Goal: Information Seeking & Learning: Learn about a topic

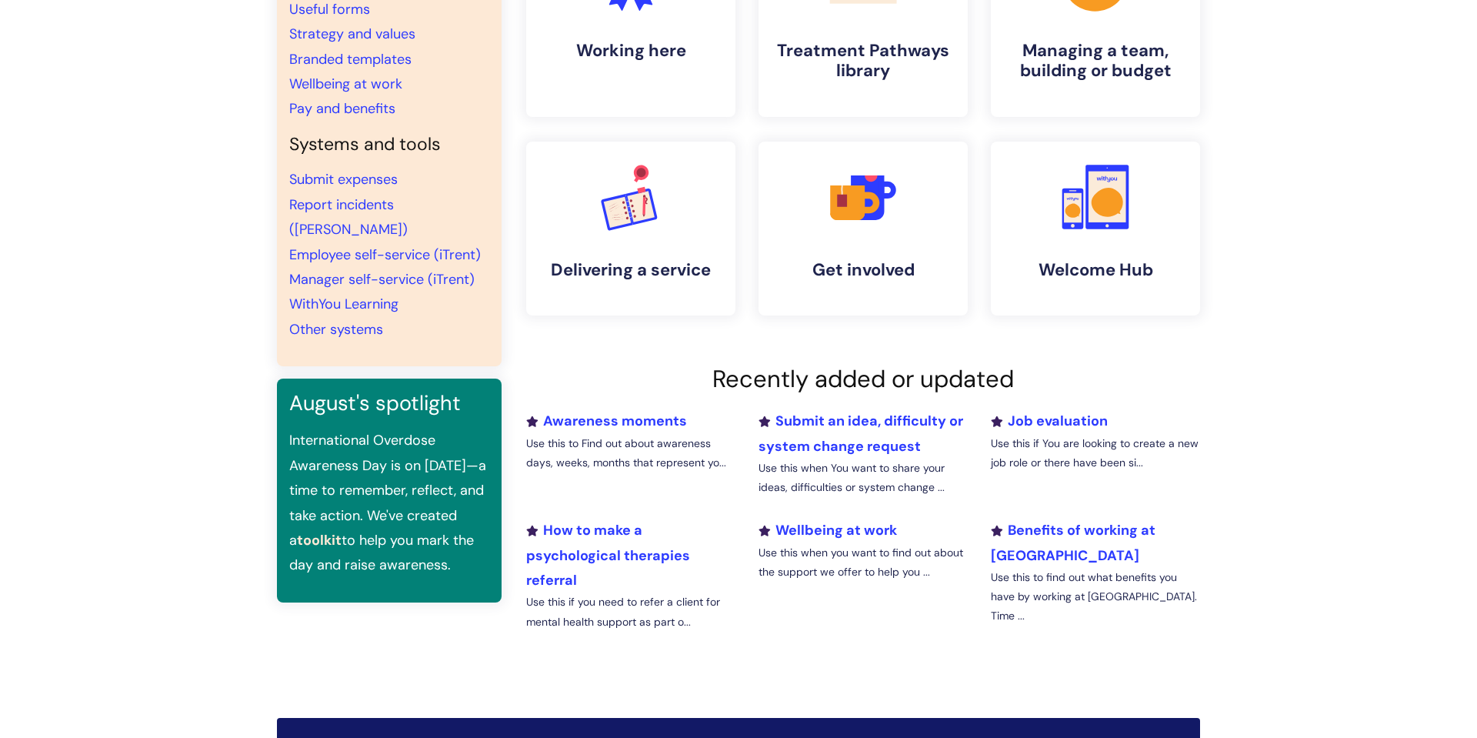
scroll to position [216, 0]
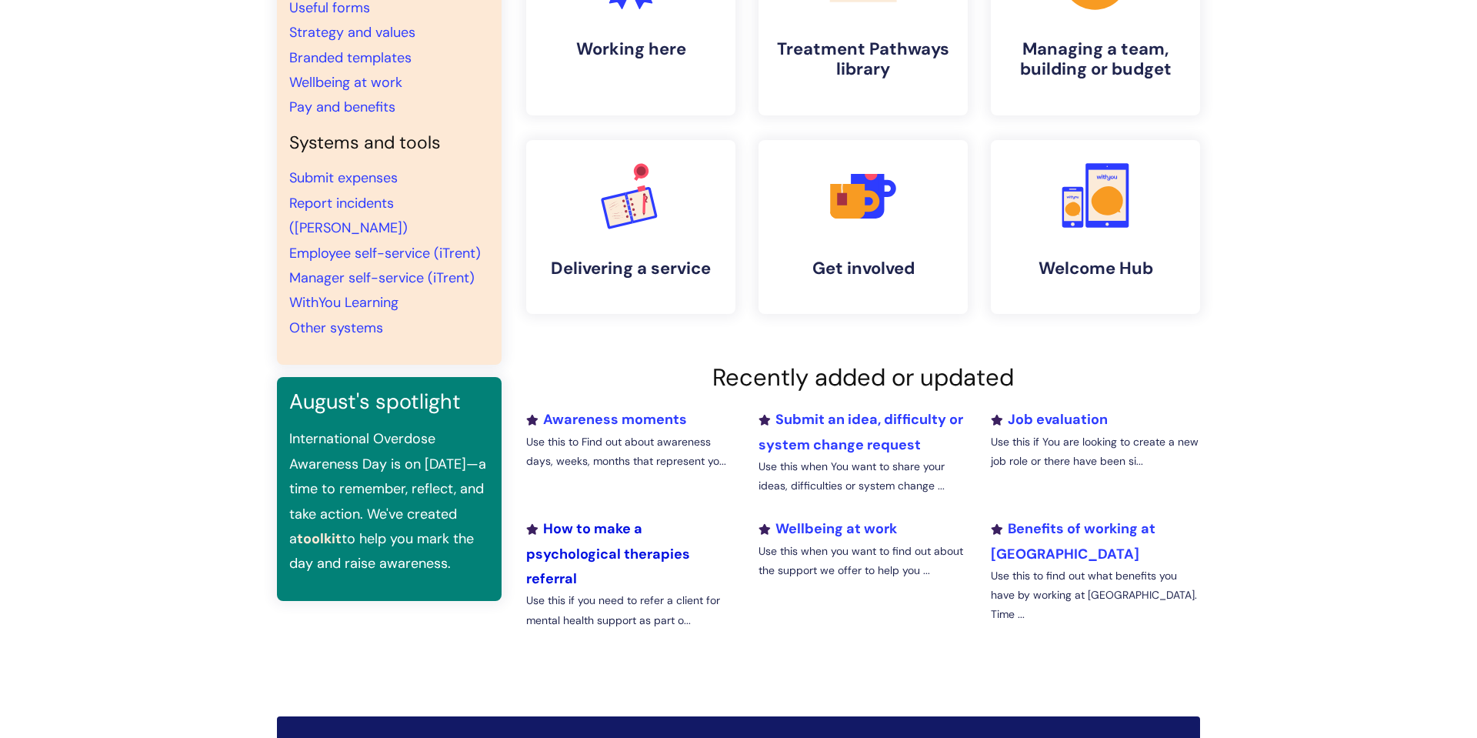
click at [609, 534] on link "How to make a psychological therapies referral" at bounding box center [608, 553] width 164 height 68
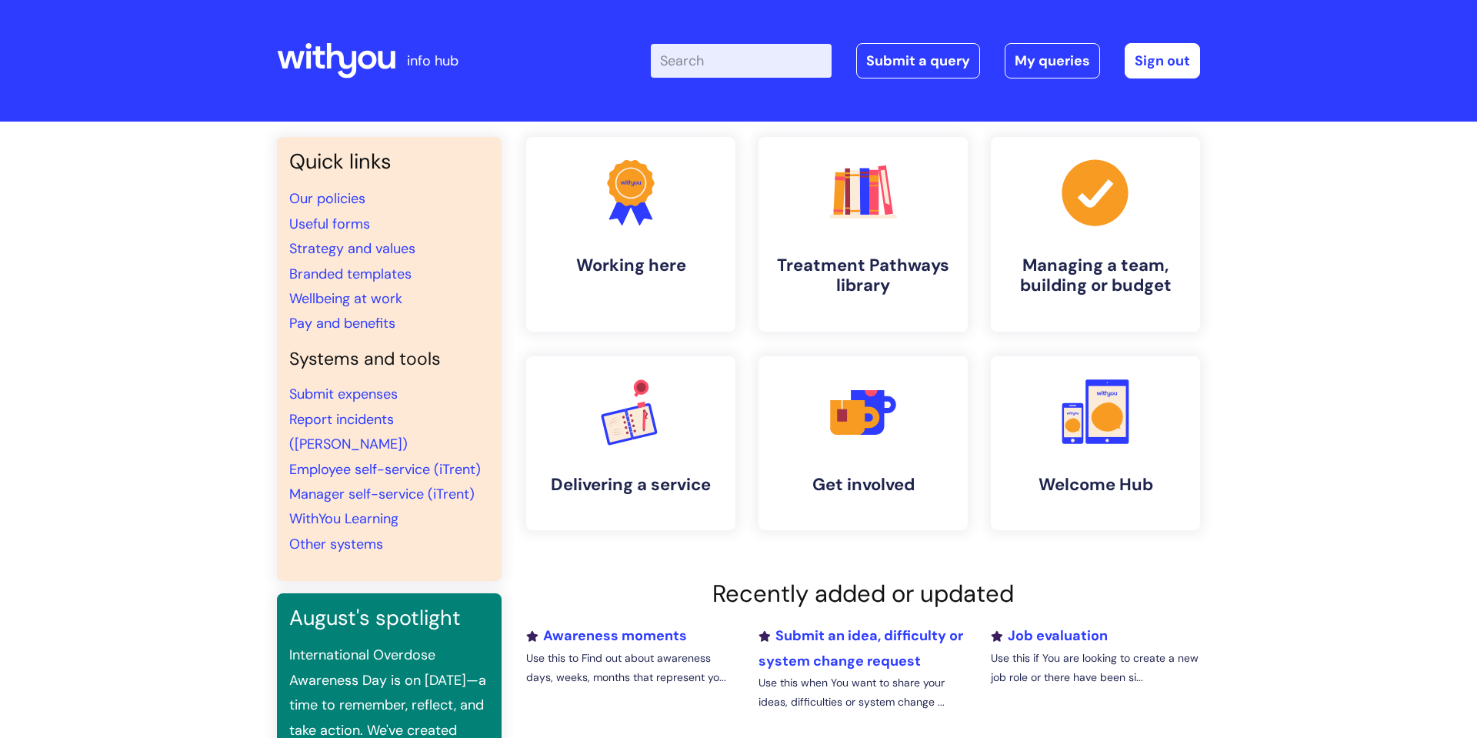
scroll to position [215, 0]
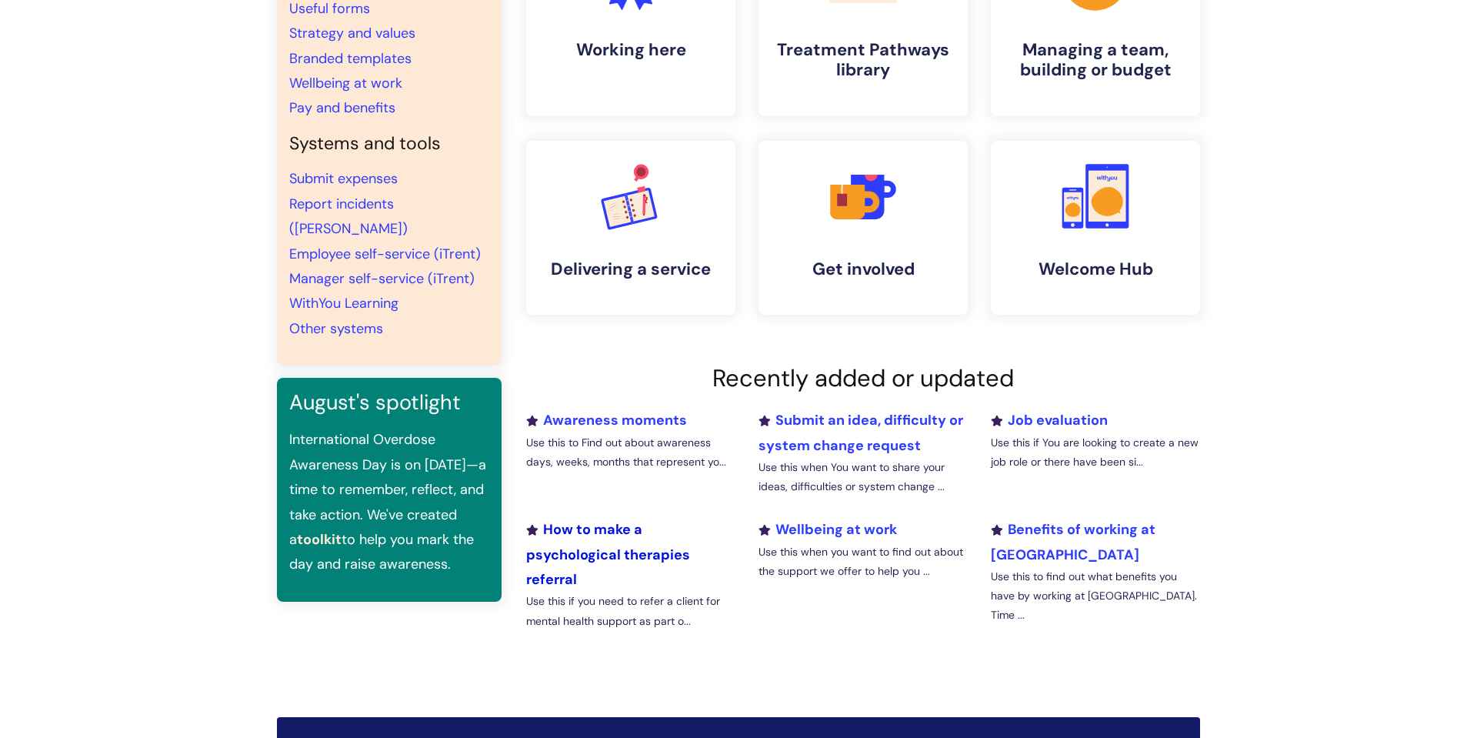
click at [604, 530] on link "How to make a psychological therapies referral" at bounding box center [608, 554] width 164 height 68
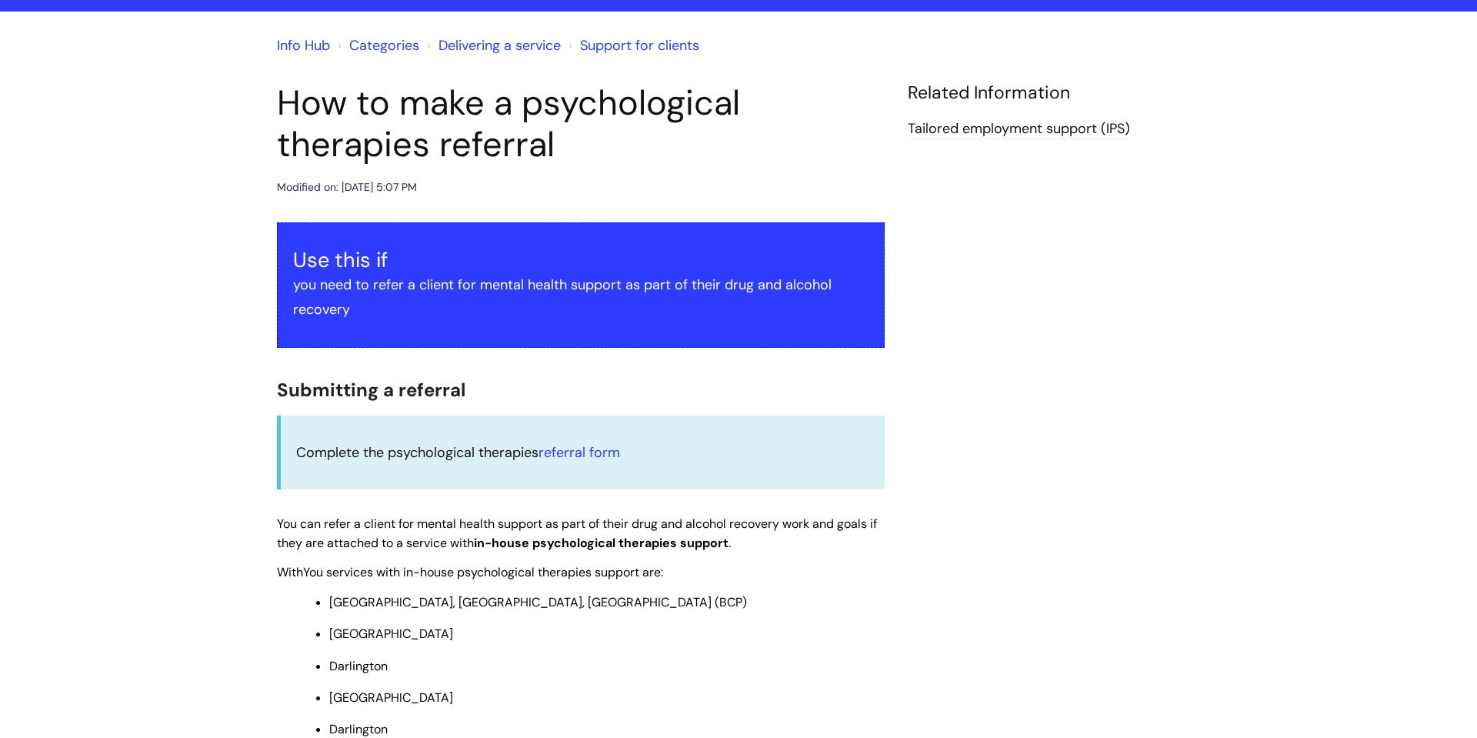
scroll to position [124, 0]
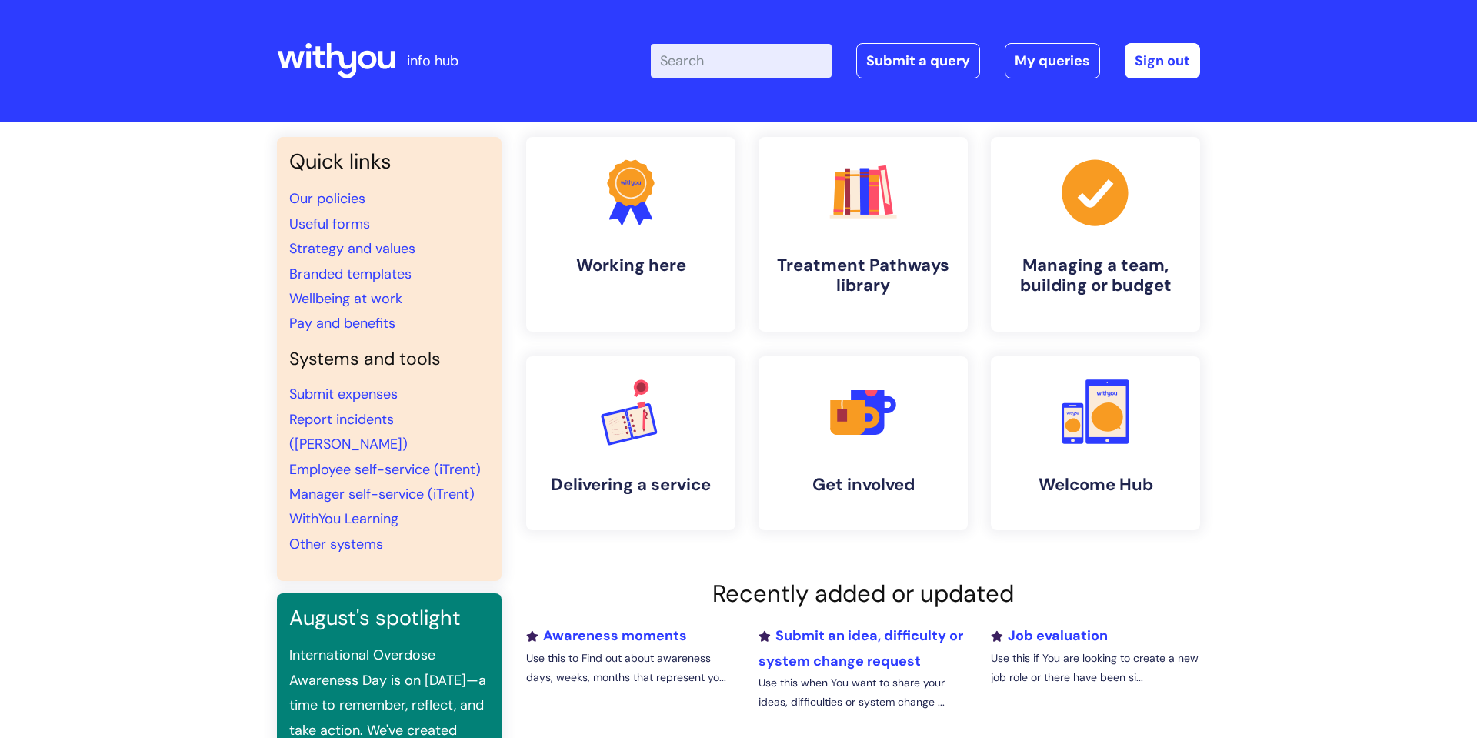
click at [693, 55] on input "Enter your search term here..." at bounding box center [741, 61] width 181 height 34
type input "wif"
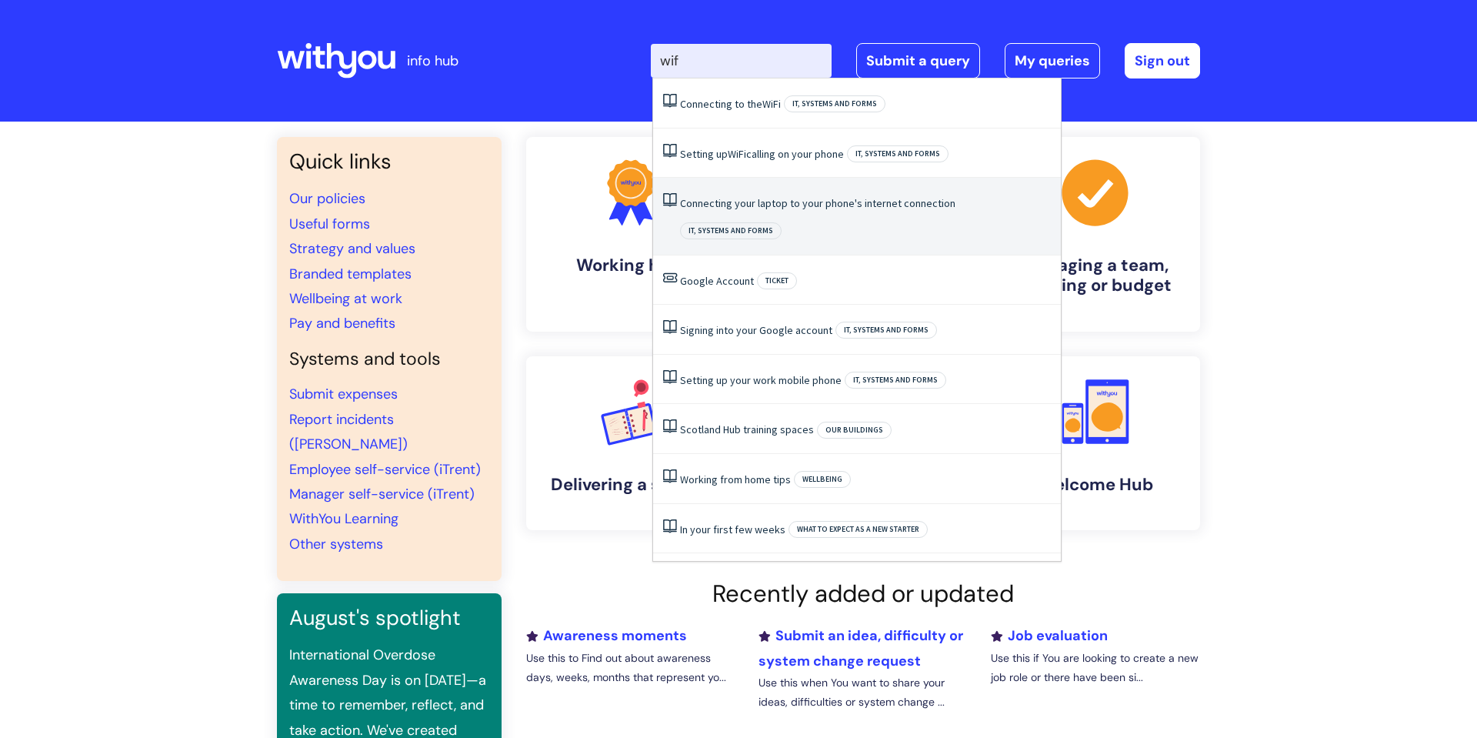
click at [732, 202] on link "Connecting your laptop to your phone's internet connection" at bounding box center [817, 203] width 275 height 14
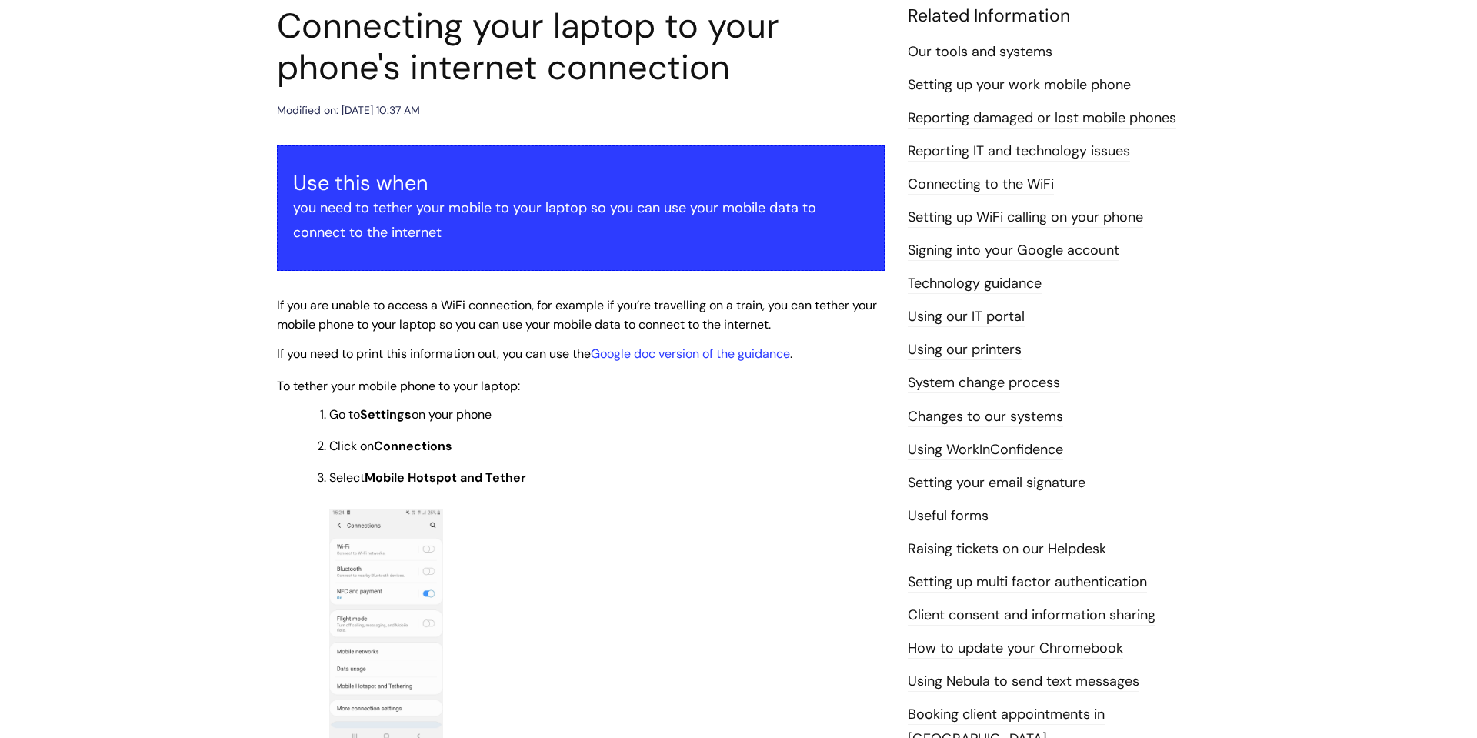
scroll to position [100, 0]
